Goal: Task Accomplishment & Management: Complete application form

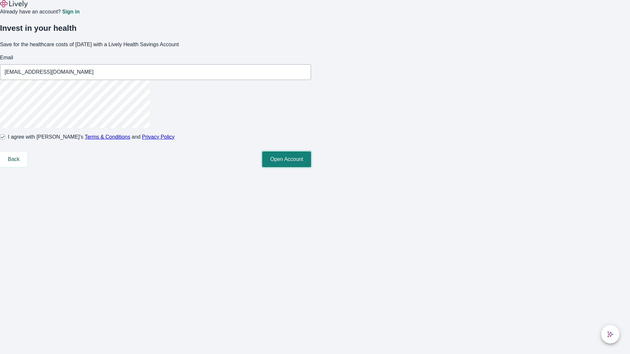
click at [311, 167] on button "Open Account" at bounding box center [286, 160] width 49 height 16
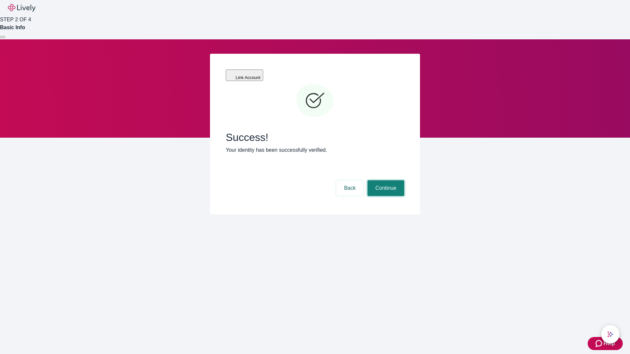
click at [385, 181] on button "Continue" at bounding box center [386, 189] width 37 height 16
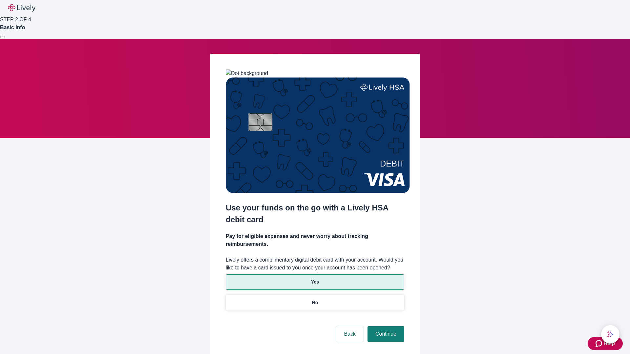
click at [315, 279] on p "Yes" at bounding box center [315, 282] width 8 height 7
click at [385, 327] on button "Continue" at bounding box center [386, 335] width 37 height 16
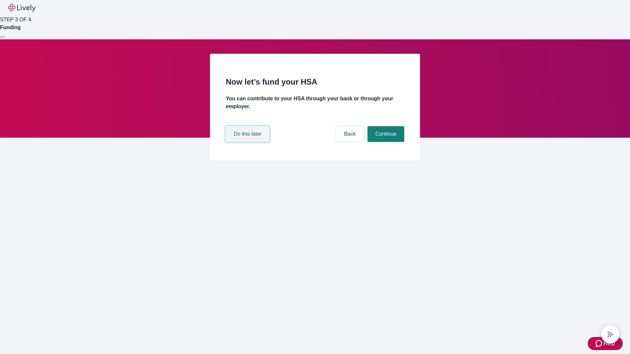
click at [248, 142] on button "Do this later" at bounding box center [248, 134] width 44 height 16
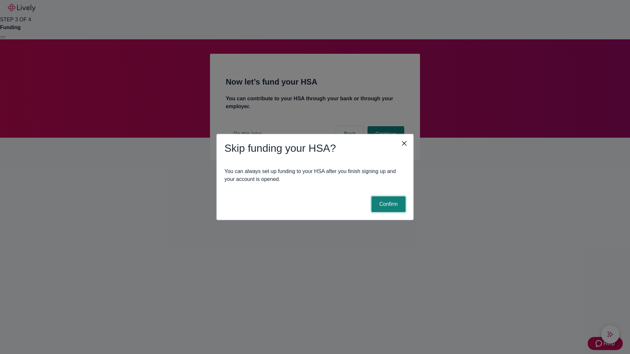
click at [388, 204] on button "Confirm" at bounding box center [389, 205] width 34 height 16
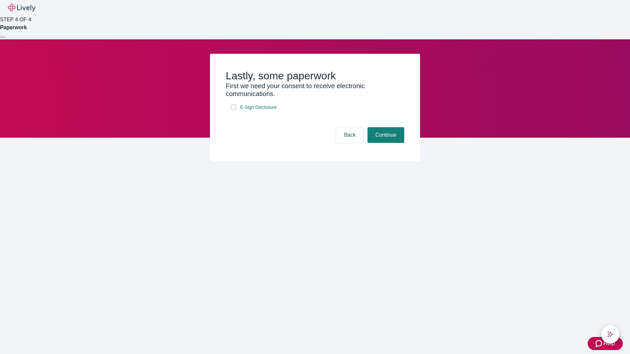
click at [234, 110] on input "E-Sign Disclosure" at bounding box center [233, 107] width 5 height 5
checkbox input "true"
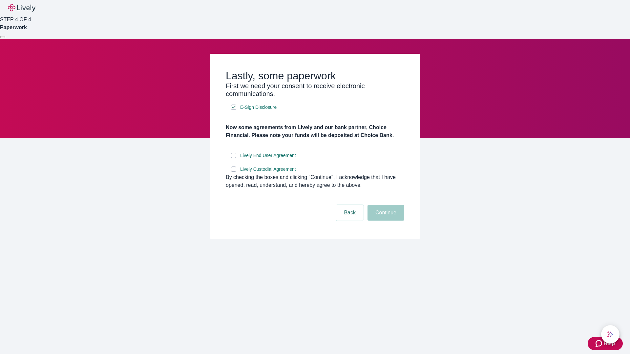
click at [234, 158] on input "Lively End User Agreement" at bounding box center [233, 155] width 5 height 5
checkbox input "true"
click at [234, 172] on input "Lively Custodial Agreement" at bounding box center [233, 169] width 5 height 5
checkbox input "true"
click at [385, 221] on button "Continue" at bounding box center [386, 213] width 37 height 16
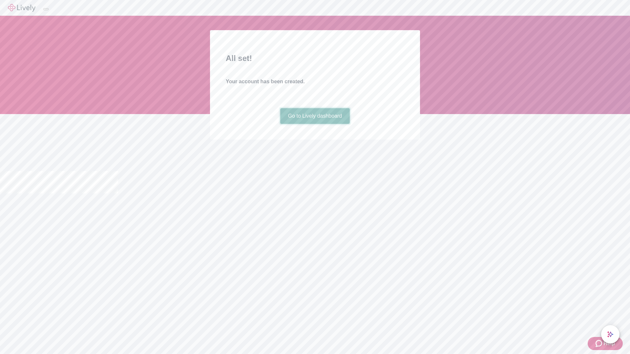
click at [315, 124] on link "Go to Lively dashboard" at bounding box center [315, 116] width 70 height 16
